Goal: Task Accomplishment & Management: Manage account settings

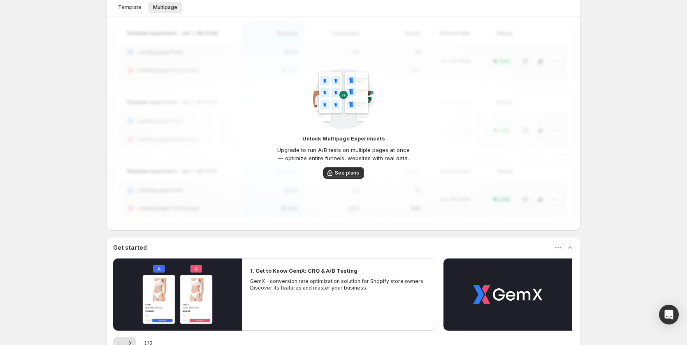
scroll to position [123, 0]
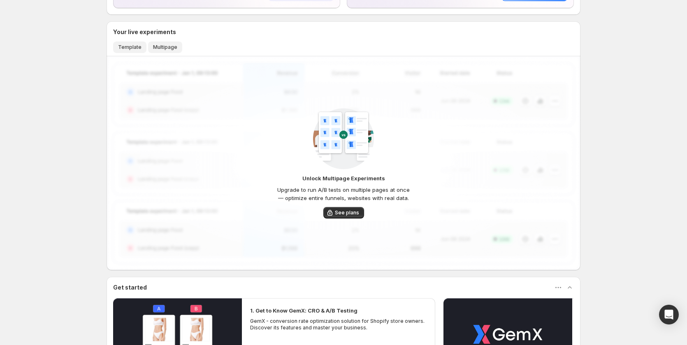
click at [132, 43] on button "Template" at bounding box center [129, 48] width 33 height 12
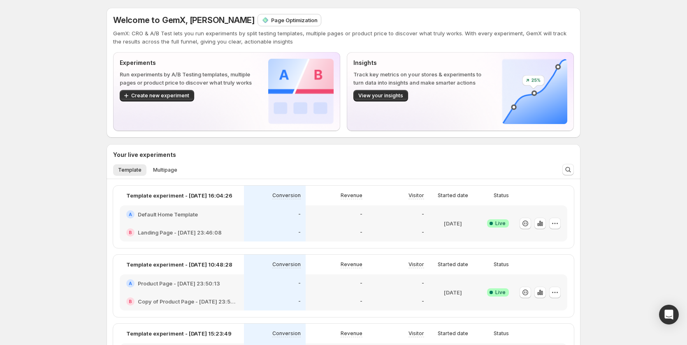
scroll to position [0, 0]
click at [311, 229] on div "-" at bounding box center [337, 233] width 62 height 18
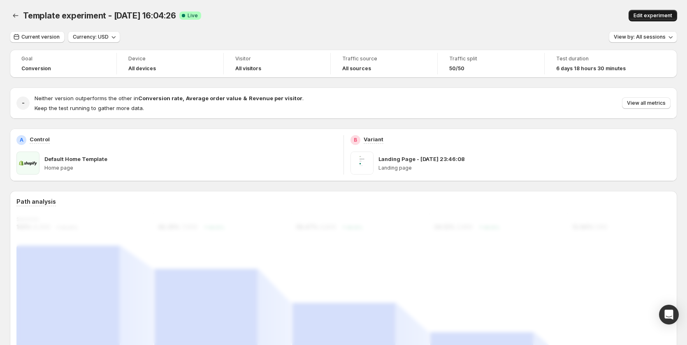
click at [651, 15] on span "Edit experiment" at bounding box center [652, 15] width 39 height 7
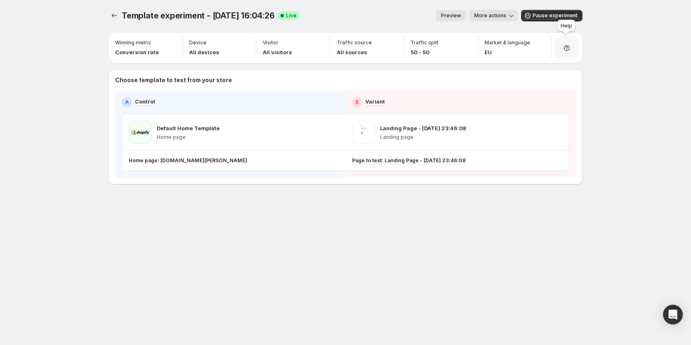
click at [572, 49] on div at bounding box center [566, 47] width 23 height 23
click at [576, 67] on span "Setup guide" at bounding box center [572, 71] width 49 height 8
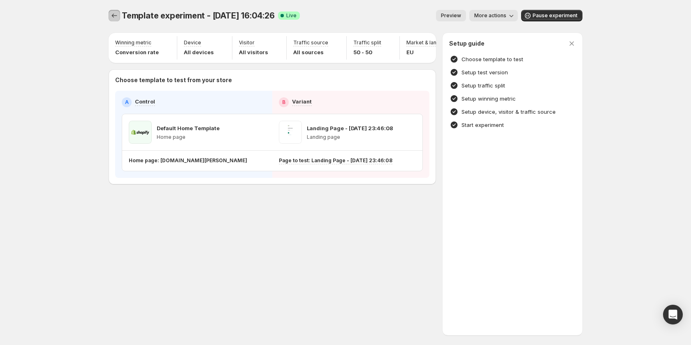
click at [109, 16] on button "Experiments" at bounding box center [115, 16] width 12 height 12
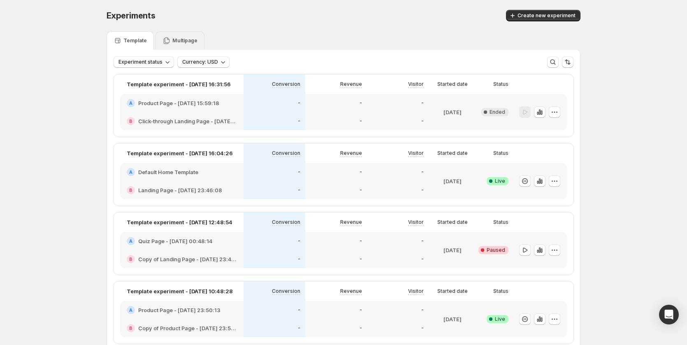
click at [189, 34] on div "Multipage" at bounding box center [179, 40] width 49 height 19
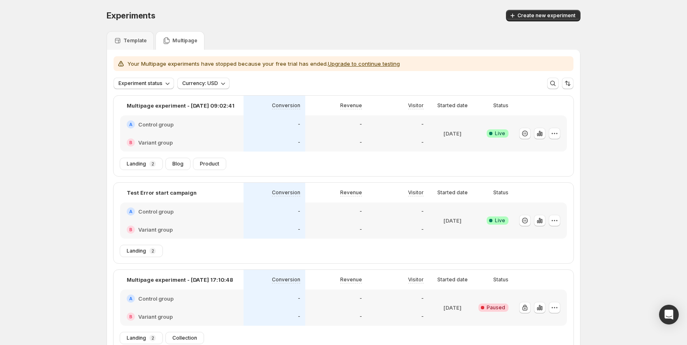
click at [243, 134] on div "B Variant group" at bounding box center [181, 143] width 123 height 18
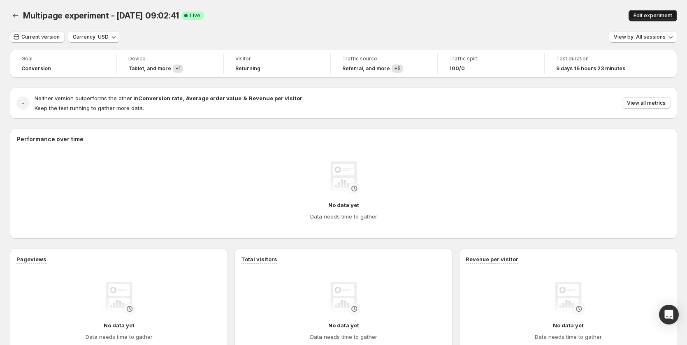
click at [647, 16] on span "Edit experiment" at bounding box center [652, 15] width 39 height 7
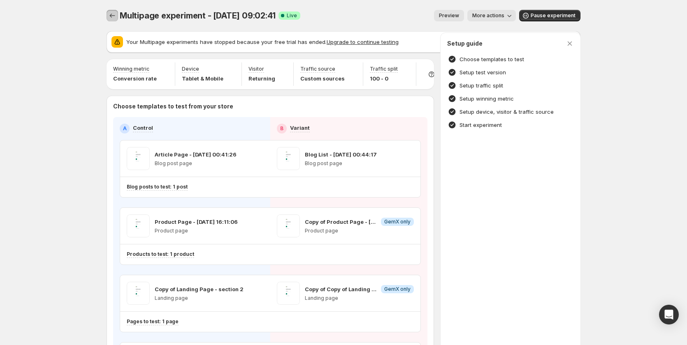
click at [112, 19] on icon "Experiments" at bounding box center [112, 16] width 8 height 8
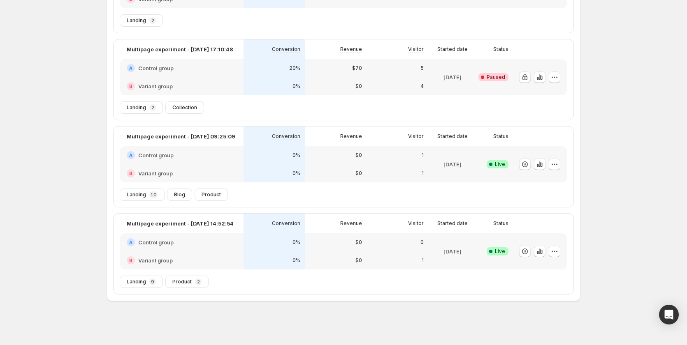
scroll to position [231, 0]
click at [171, 331] on div "Experiments. This page is ready Experiments Create new experiment Template Mult…" at bounding box center [343, 57] width 493 height 576
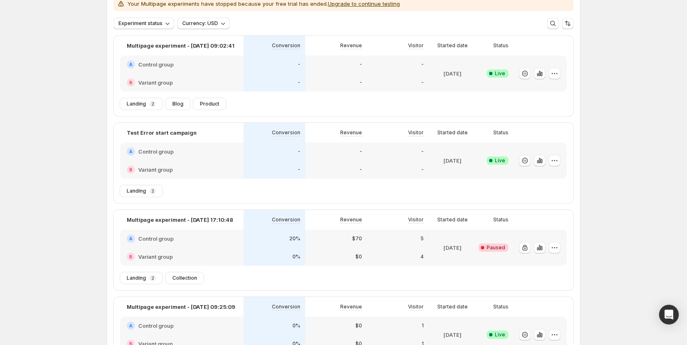
scroll to position [0, 0]
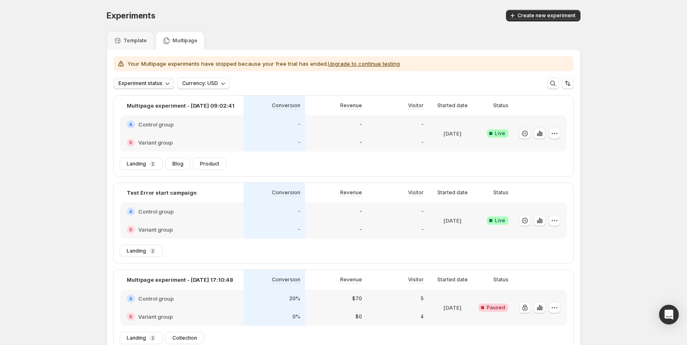
click at [158, 85] on span "Experiment status" at bounding box center [140, 83] width 44 height 7
click at [141, 126] on p "Paused" at bounding box center [138, 127] width 19 height 8
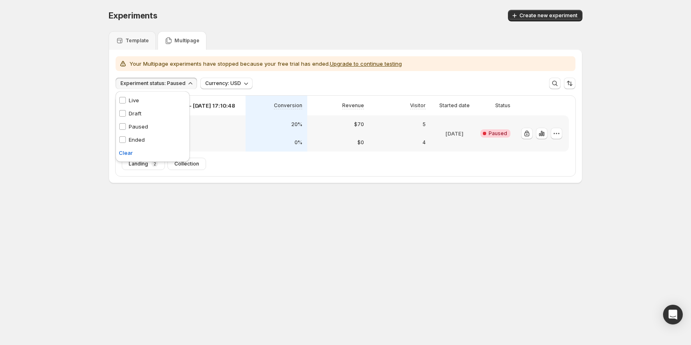
click at [139, 123] on p "Paused" at bounding box center [138, 127] width 19 height 8
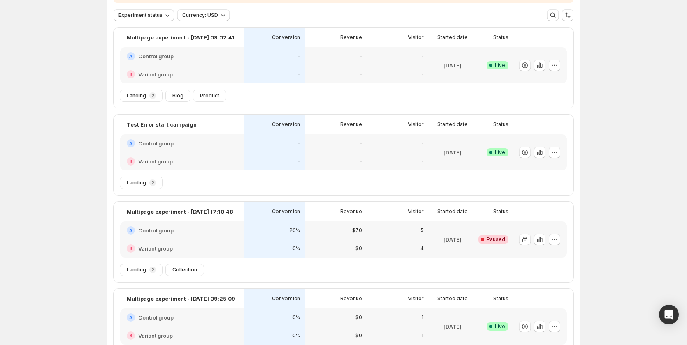
scroll to position [164, 0]
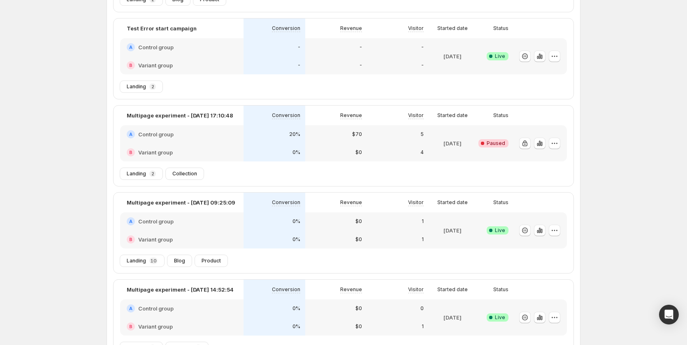
click at [58, 216] on div "Experiments. This page is ready Experiments Create new experiment Template Mult…" at bounding box center [343, 124] width 687 height 576
